Goal: Contribute content: Contribute content

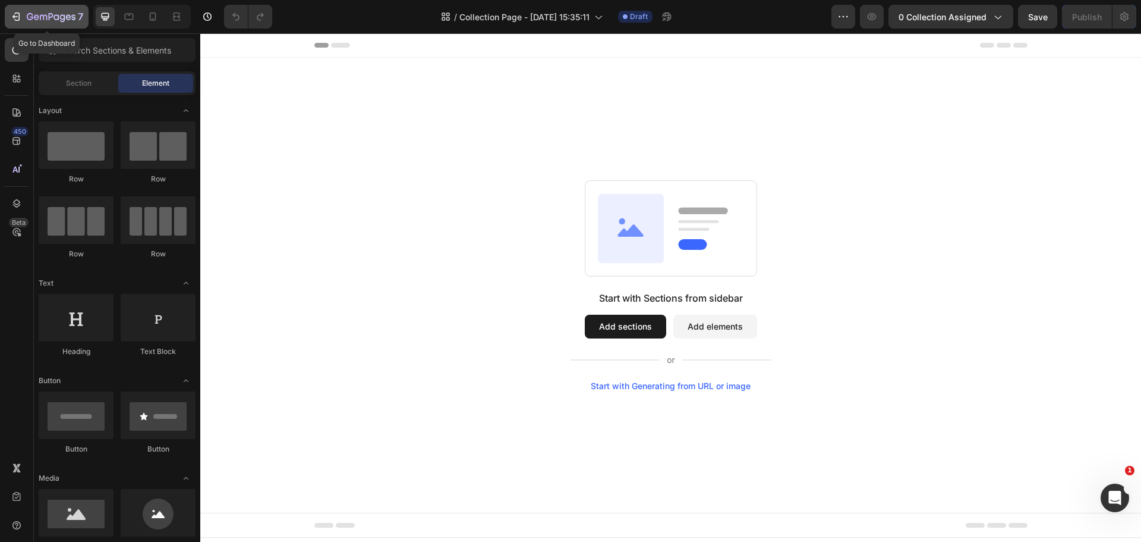
click at [14, 16] on icon "button" at bounding box center [16, 17] width 12 height 12
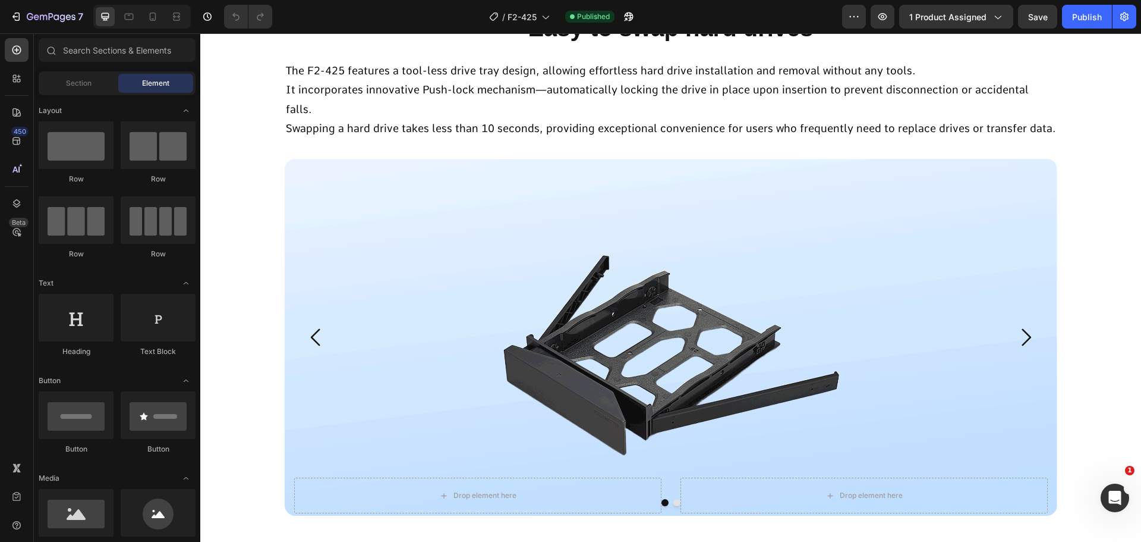
scroll to position [8835, 0]
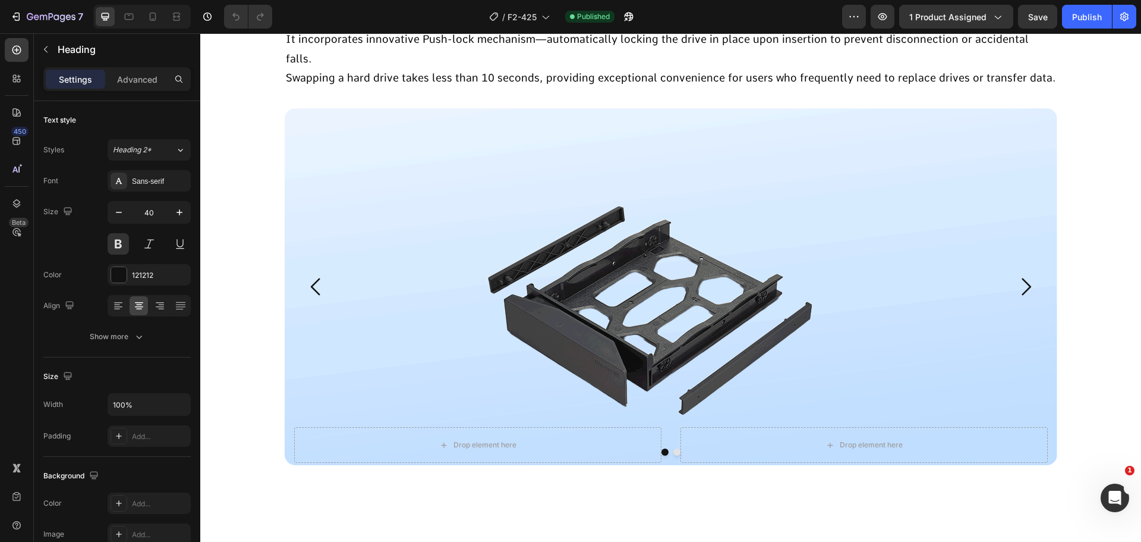
scroll to position [8936, 0]
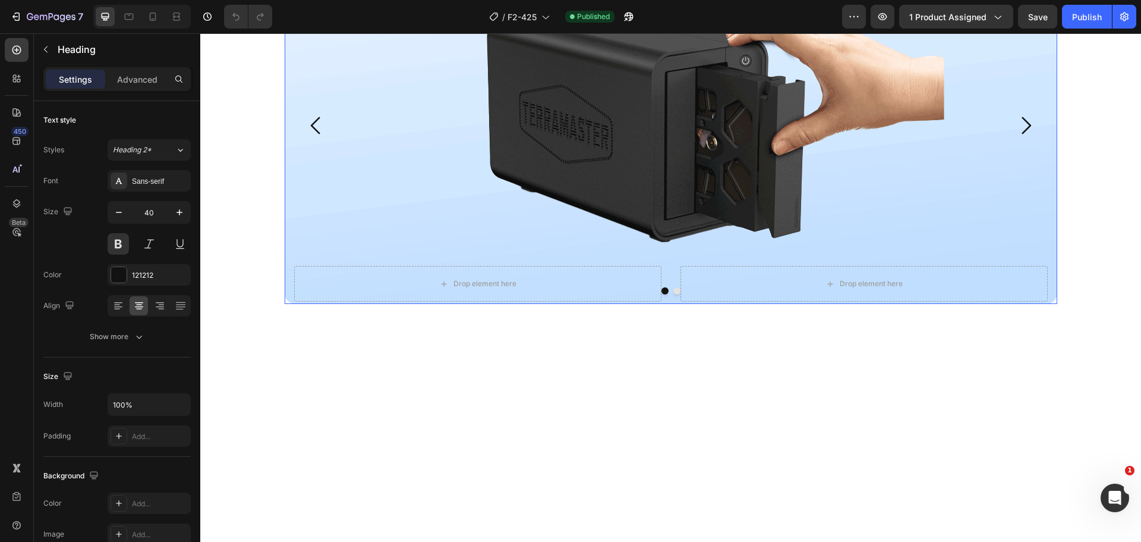
click at [686, 304] on div "Background Image" at bounding box center [671, 125] width 773 height 357
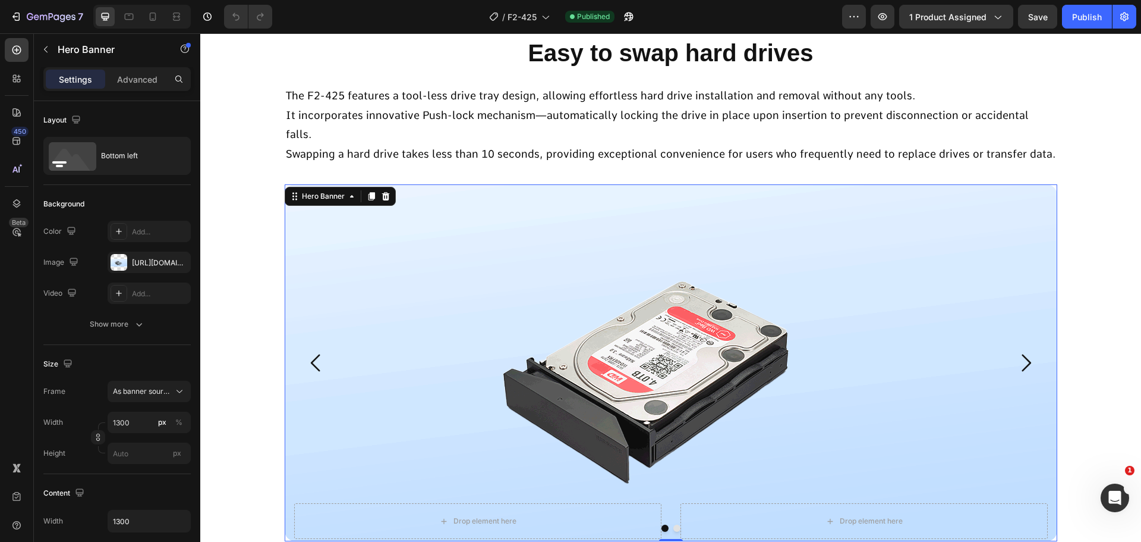
scroll to position [9115, 0]
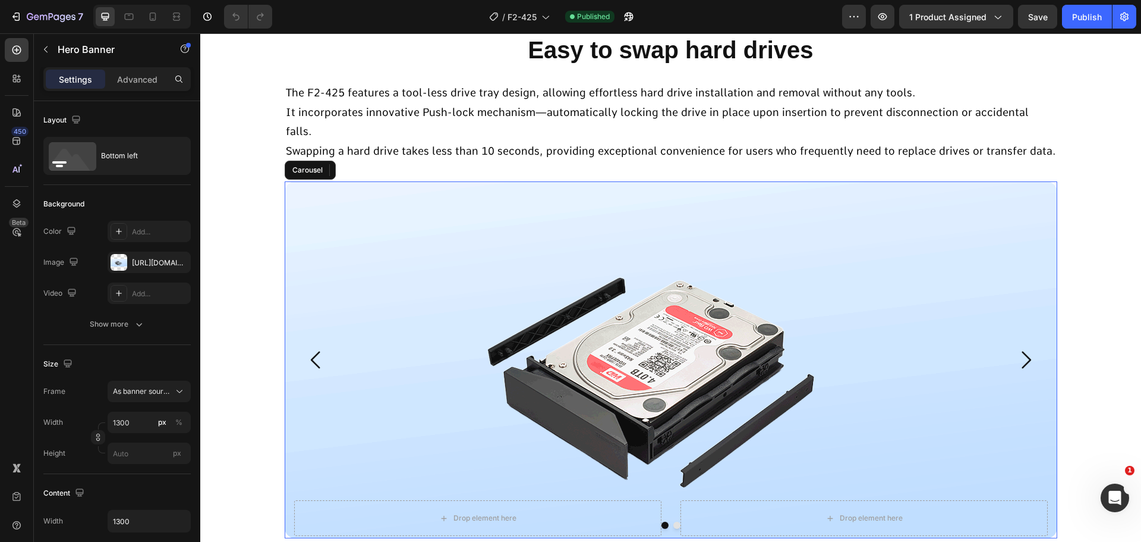
click at [1016, 347] on icon "Carousel Next Arrow" at bounding box center [1026, 359] width 25 height 25
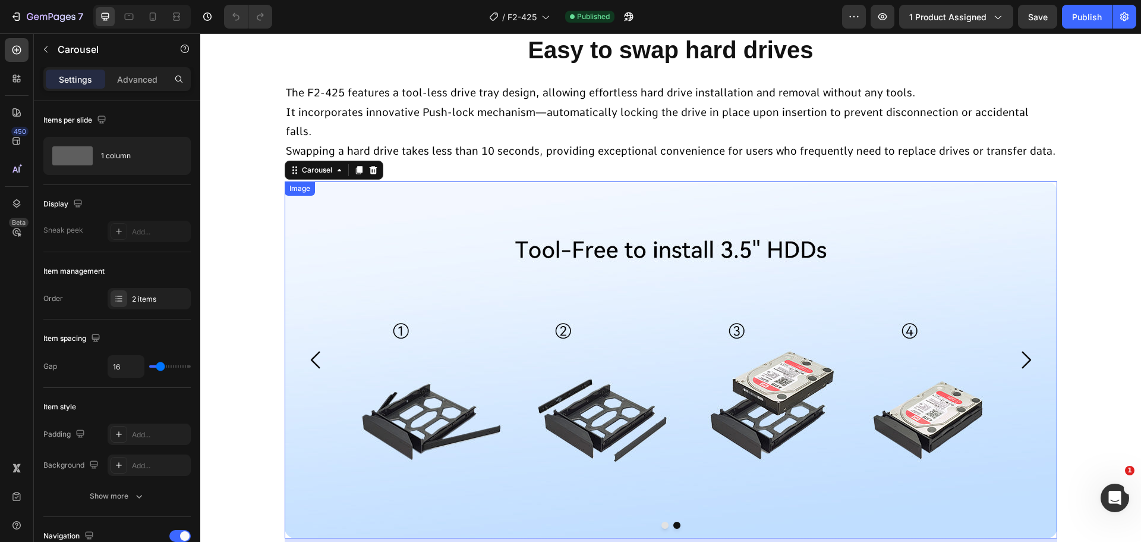
click at [718, 379] on img at bounding box center [671, 359] width 773 height 357
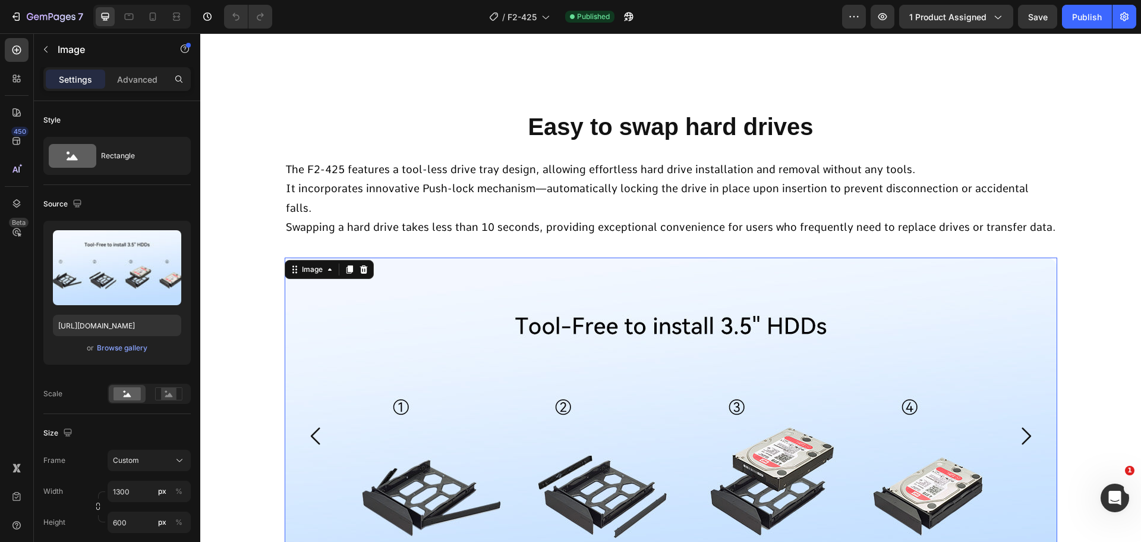
scroll to position [8698, 0]
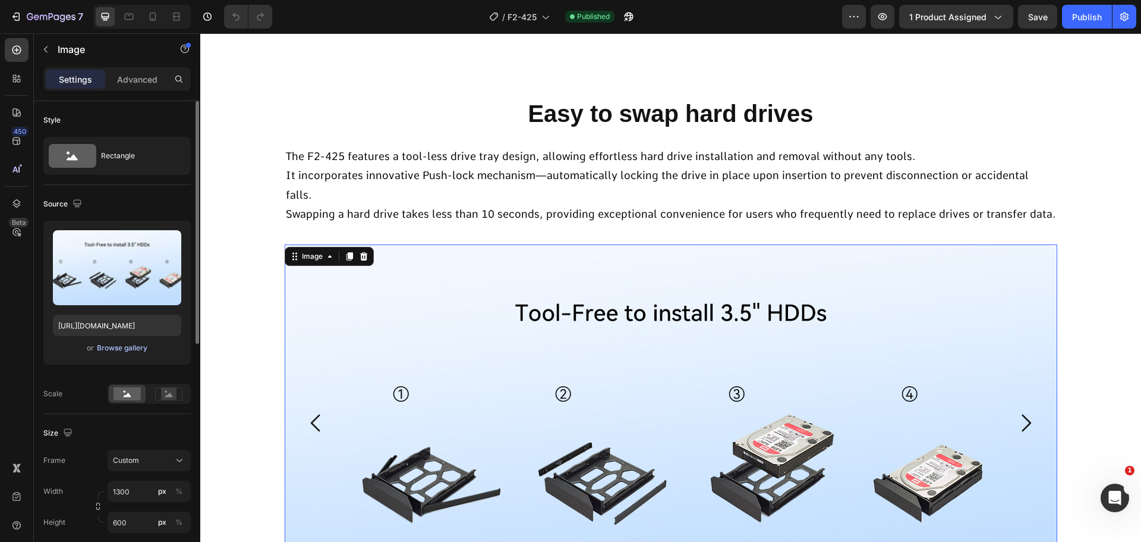
click at [109, 348] on div "Browse gallery" at bounding box center [122, 347] width 51 height 11
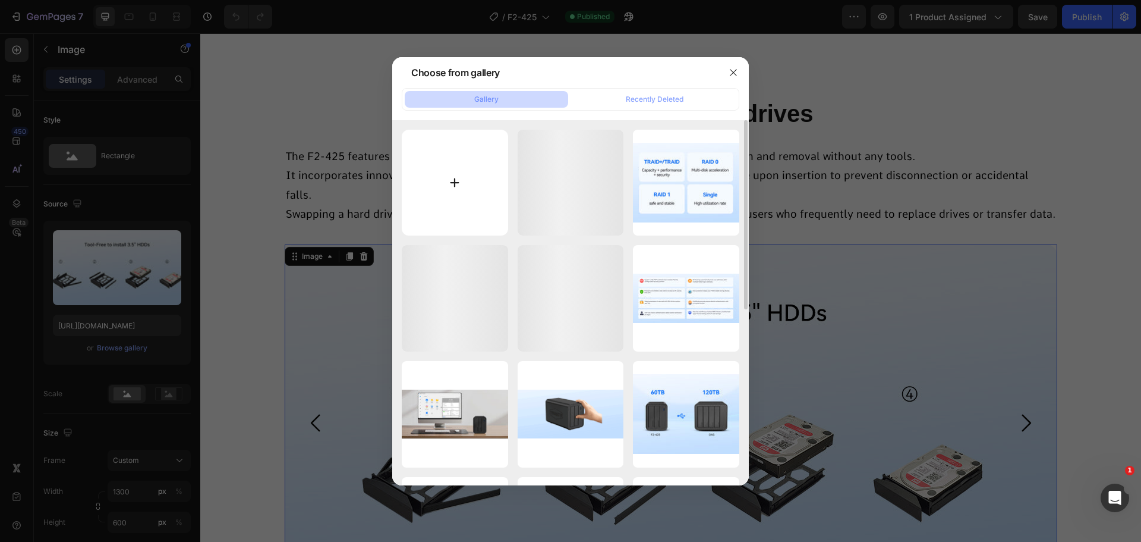
click at [473, 204] on input "file" at bounding box center [455, 183] width 106 height 106
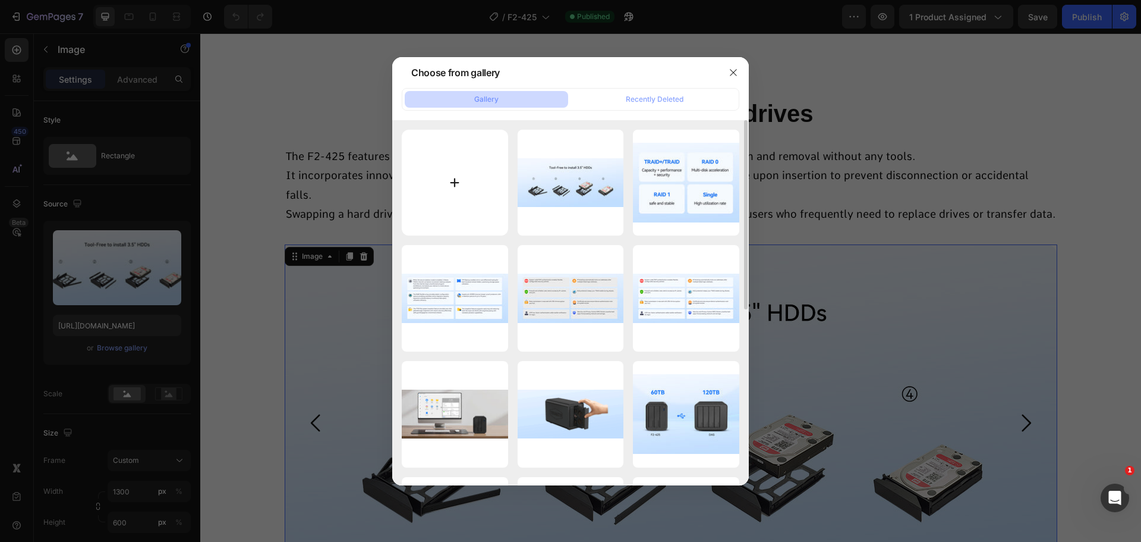
type input "C:\fakepath\26-更换硬盘更方便-2-.jpg"
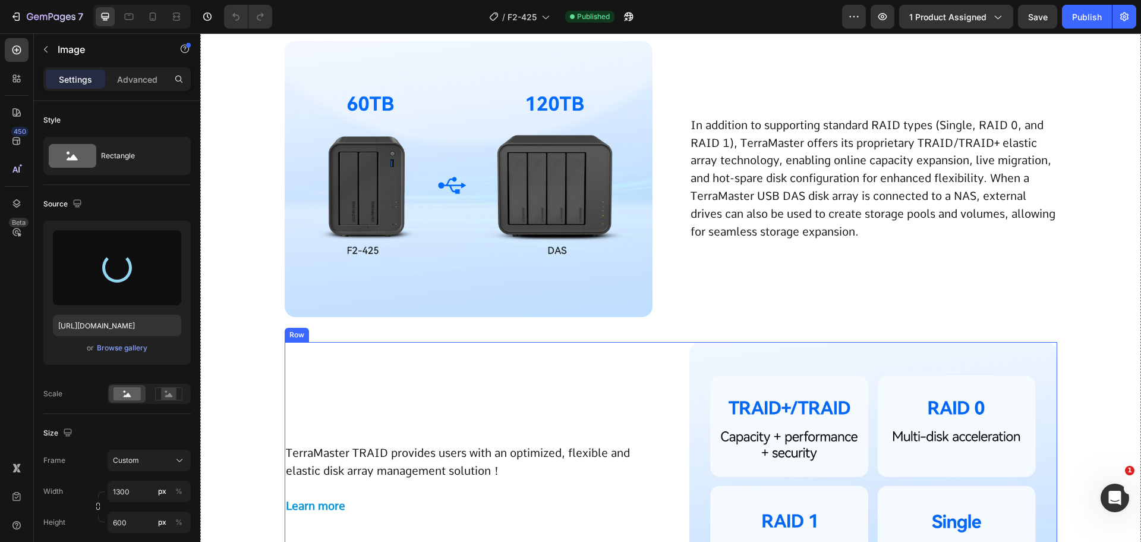
scroll to position [8817, 0]
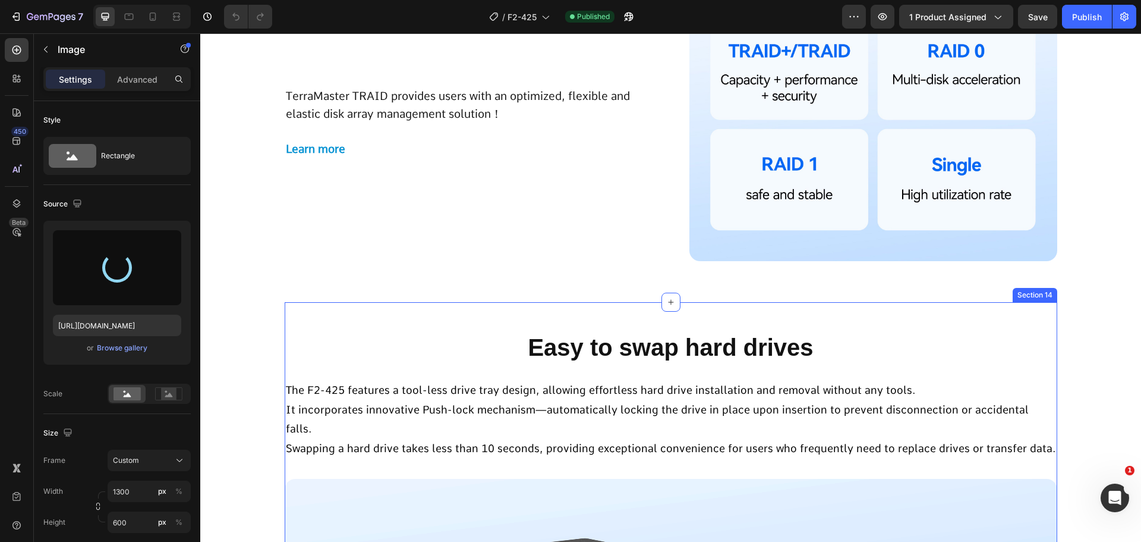
type input "[URL][DOMAIN_NAME]"
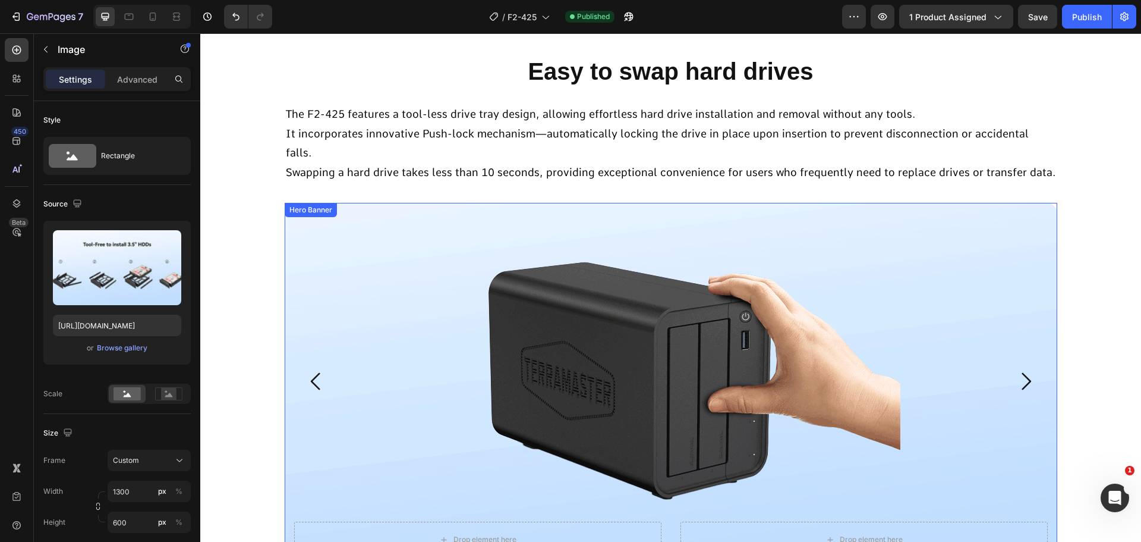
scroll to position [9174, 0]
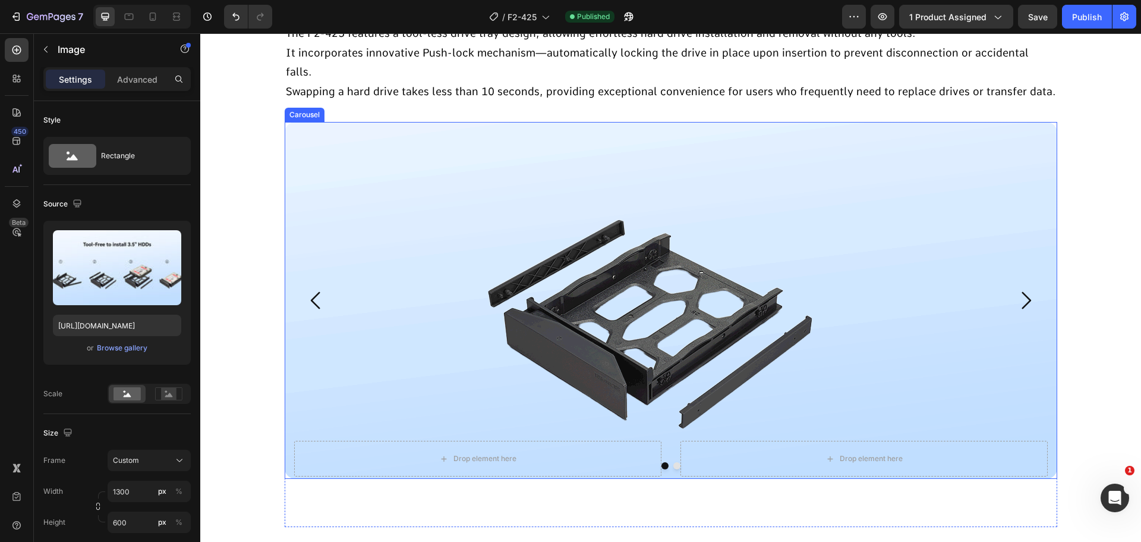
click at [1031, 288] on icon "Carousel Next Arrow" at bounding box center [1026, 300] width 25 height 25
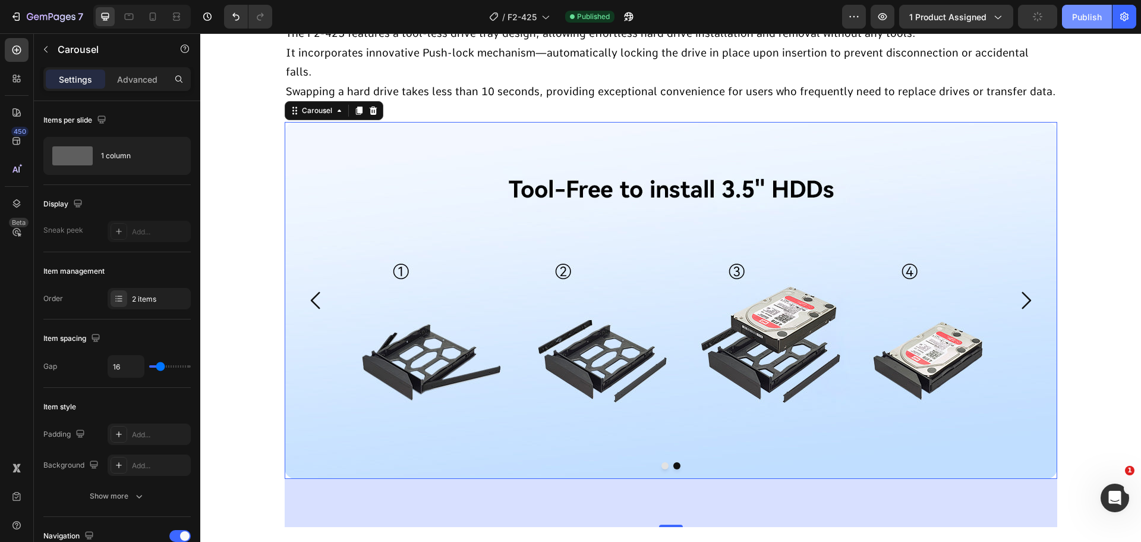
click at [1090, 16] on div "Publish" at bounding box center [1087, 17] width 30 height 12
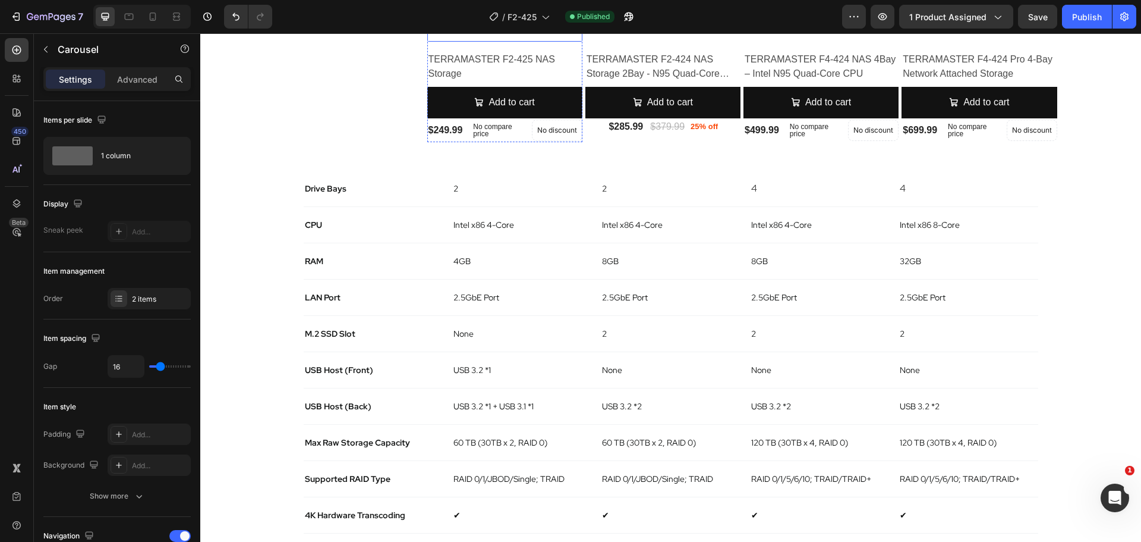
scroll to position [9709, 0]
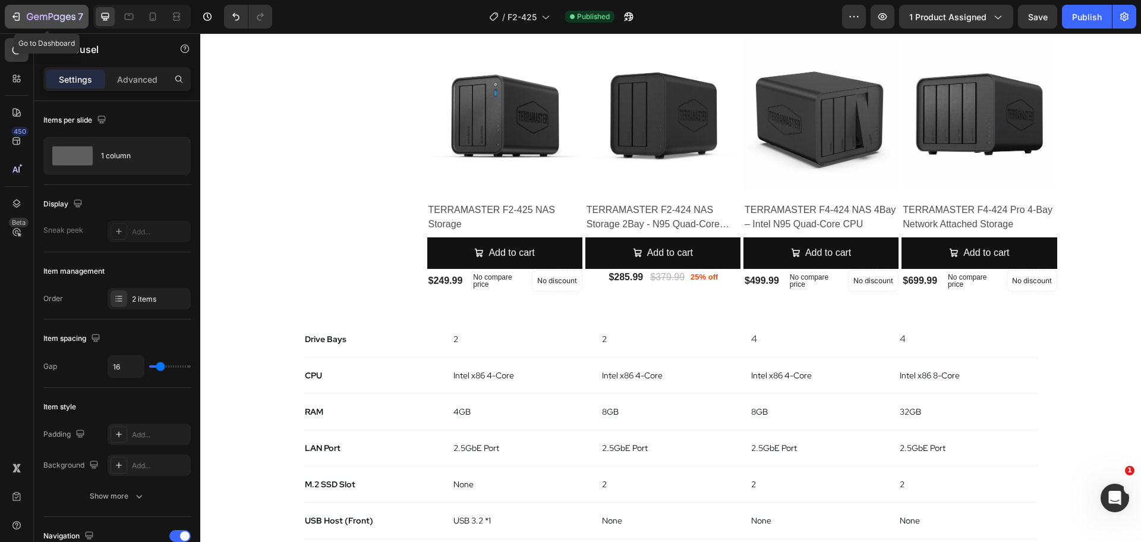
click at [20, 17] on icon "button" at bounding box center [16, 17] width 12 height 12
